Goal: Task Accomplishment & Management: Manage account settings

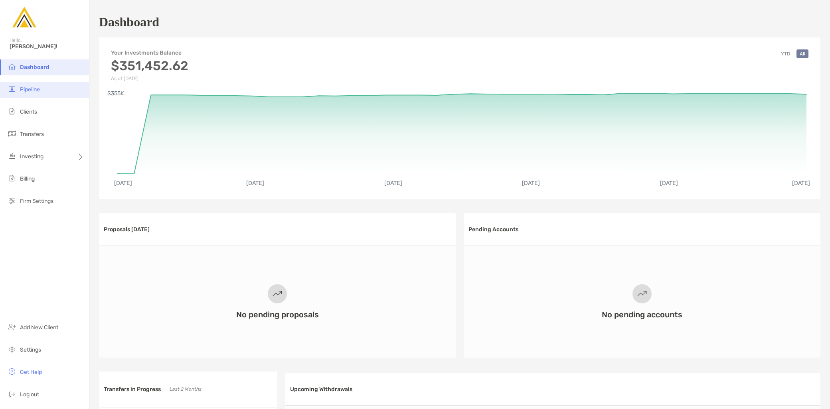
click at [40, 96] on li "Pipeline" at bounding box center [44, 90] width 89 height 16
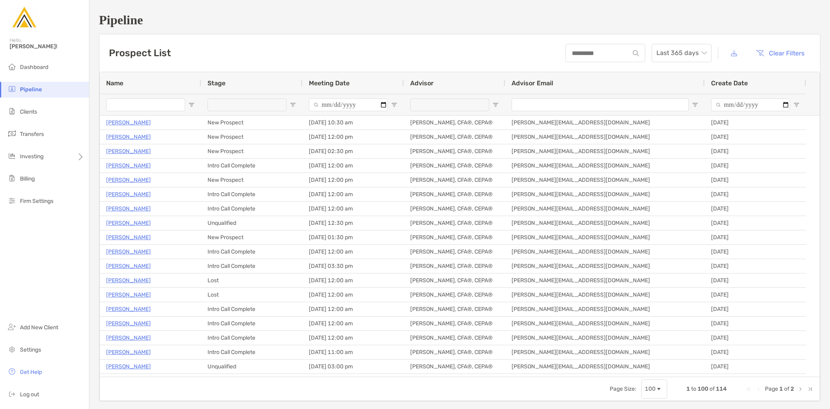
type input "**********"
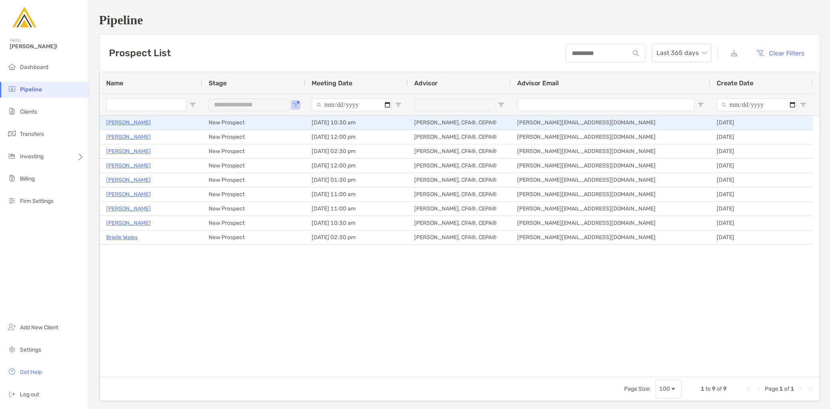
click at [122, 125] on p "Adnan Nafa" at bounding box center [128, 123] width 45 height 10
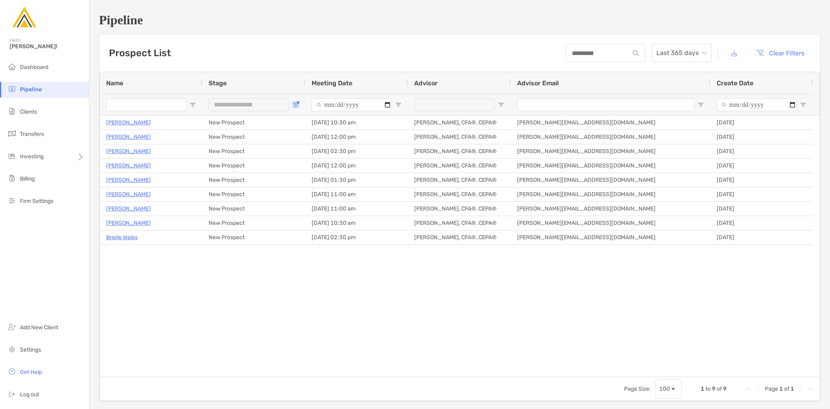
click at [297, 102] on button "Open Filter Menu" at bounding box center [295, 105] width 6 height 6
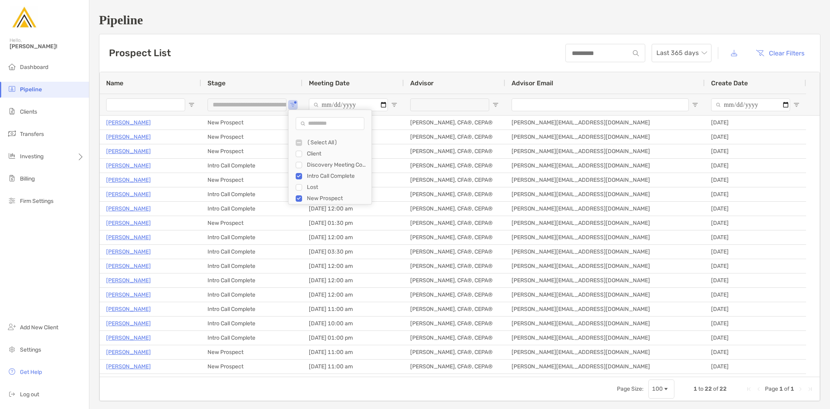
type input "**********"
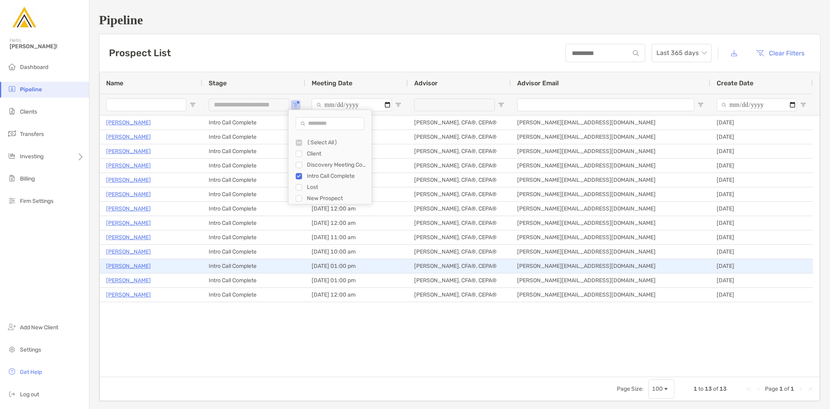
click at [126, 264] on p "David Sivin" at bounding box center [128, 266] width 45 height 10
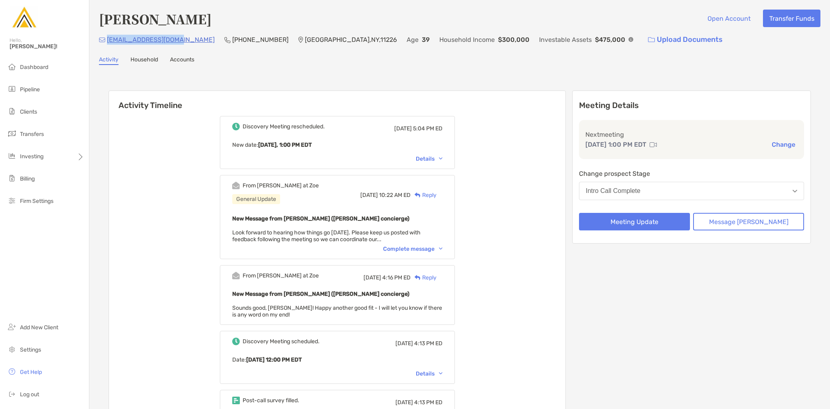
drag, startPoint x: 174, startPoint y: 40, endPoint x: 108, endPoint y: 41, distance: 65.9
click at [108, 41] on div "davidsivin@gmail.com (646) 799-8968 Brooklyn , NY , 11226 Age 39 Household Inco…" at bounding box center [459, 39] width 721 height 17
copy p "davidsivin@gmail.com"
drag, startPoint x: 238, startPoint y: 38, endPoint x: 189, endPoint y: 41, distance: 49.2
click at [189, 41] on div "davidsivin@gmail.com (646) 799-8968 Brooklyn , NY , 11226 Age 39 Household Inco…" at bounding box center [459, 39] width 721 height 17
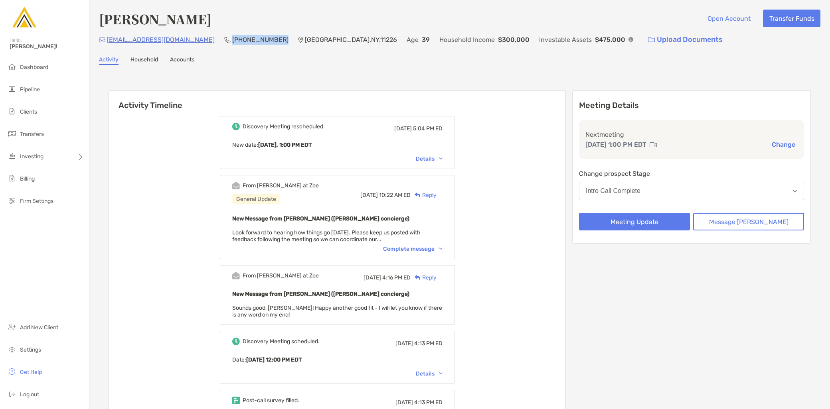
copy p "(646) 799-8968"
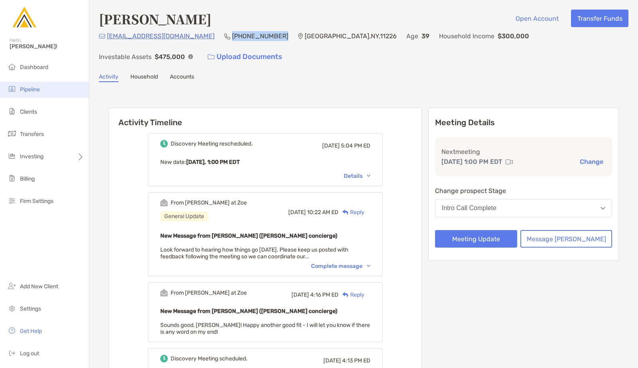
click at [51, 90] on li "Pipeline" at bounding box center [44, 90] width 89 height 16
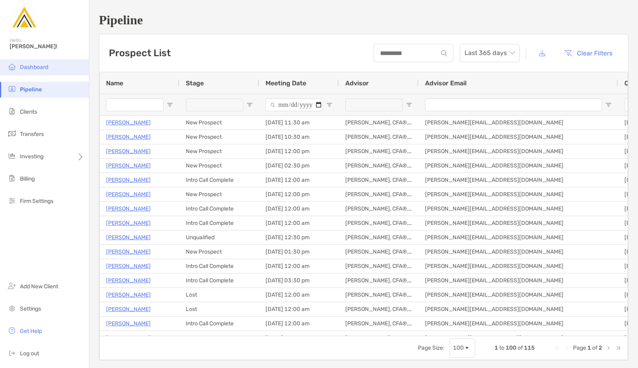
type input "**********"
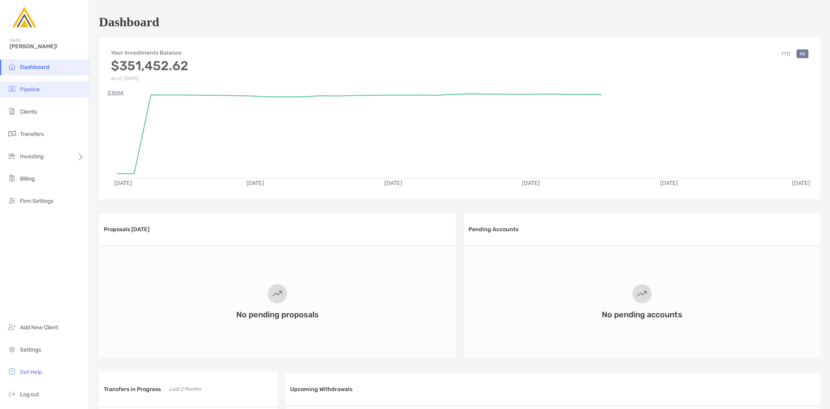
click at [54, 93] on li "Pipeline" at bounding box center [44, 90] width 89 height 16
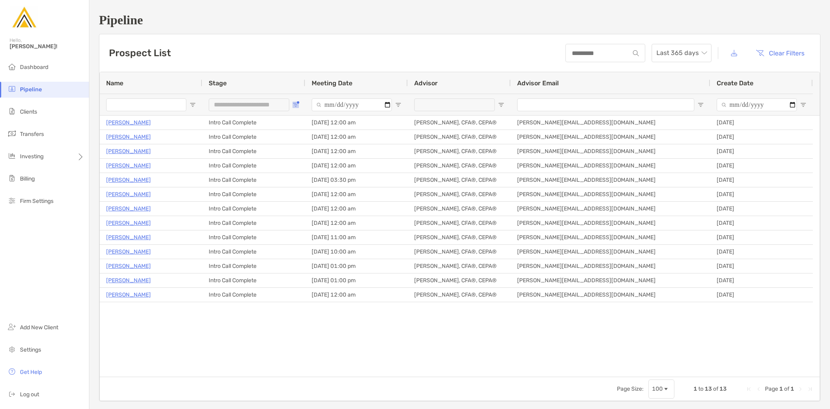
click at [294, 102] on button "Open Filter Menu" at bounding box center [295, 105] width 6 height 6
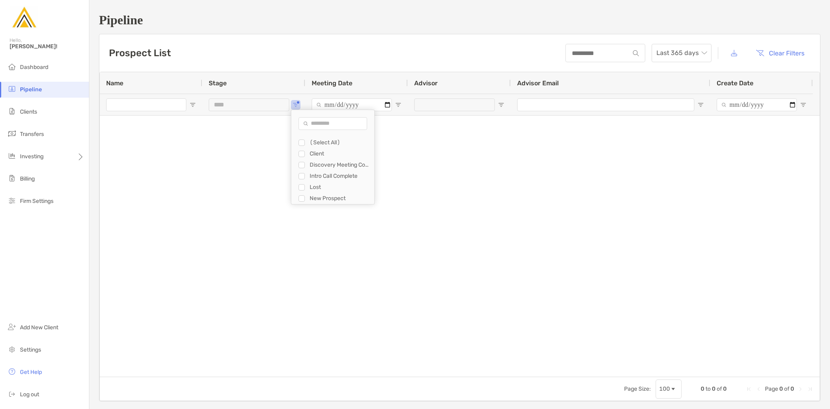
type input "**********"
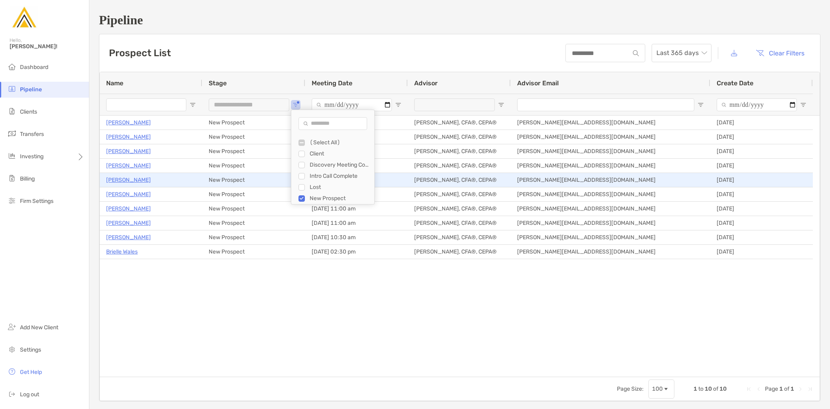
click at [125, 181] on p "[PERSON_NAME]" at bounding box center [128, 180] width 45 height 10
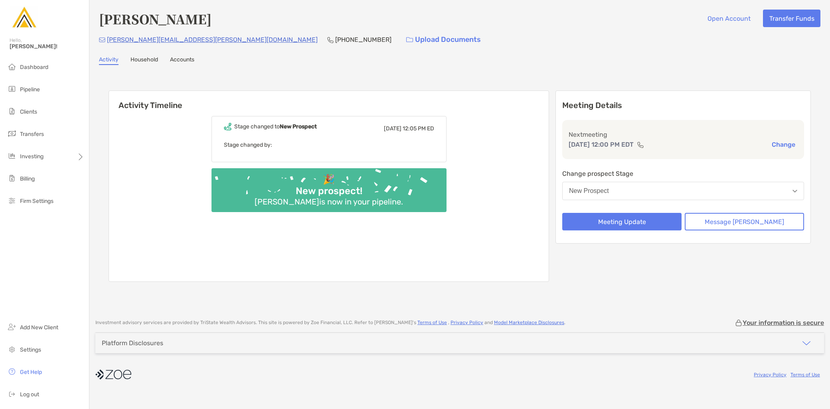
click at [673, 192] on button "New Prospect" at bounding box center [683, 191] width 242 height 18
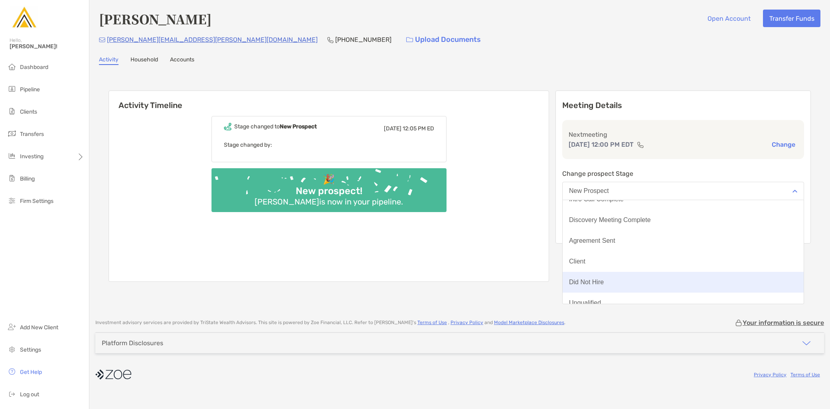
scroll to position [62, 0]
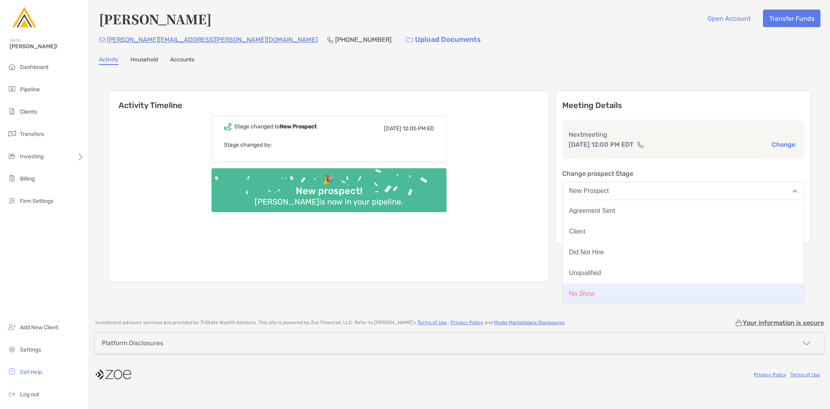
click at [640, 293] on button "No Show" at bounding box center [683, 294] width 241 height 21
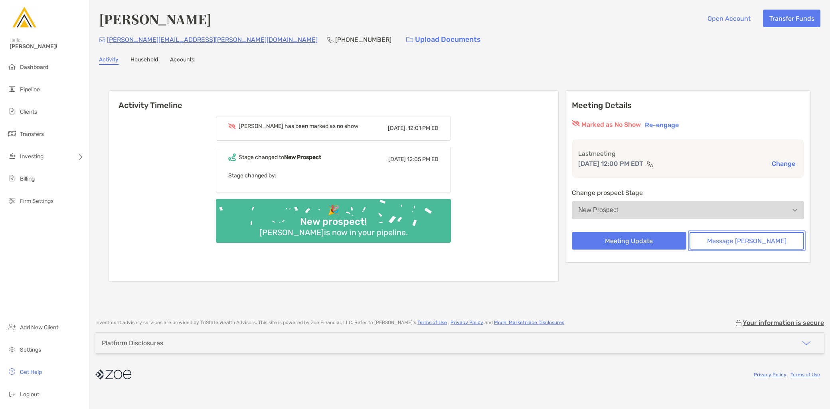
click at [780, 232] on button "Message [PERSON_NAME]" at bounding box center [746, 241] width 115 height 18
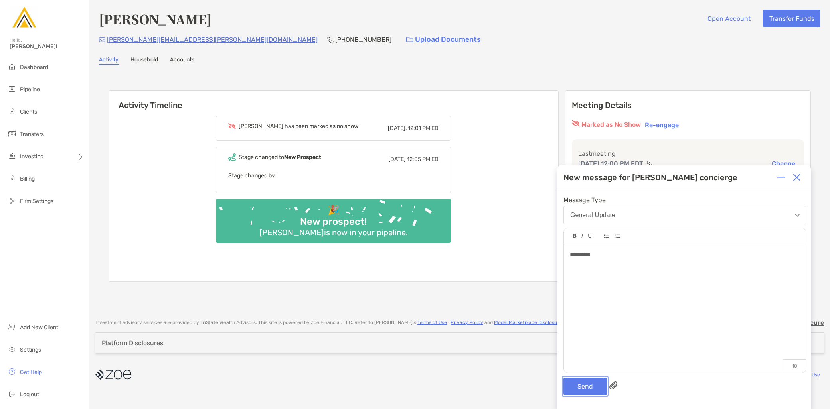
click at [580, 386] on button "Send" at bounding box center [584, 387] width 43 height 18
